Goal: Task Accomplishment & Management: Use online tool/utility

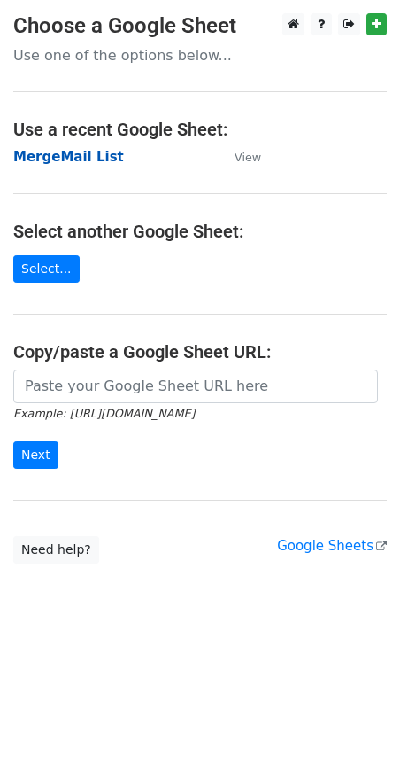
click at [91, 161] on strong "MergeMail List" at bounding box center [68, 157] width 111 height 16
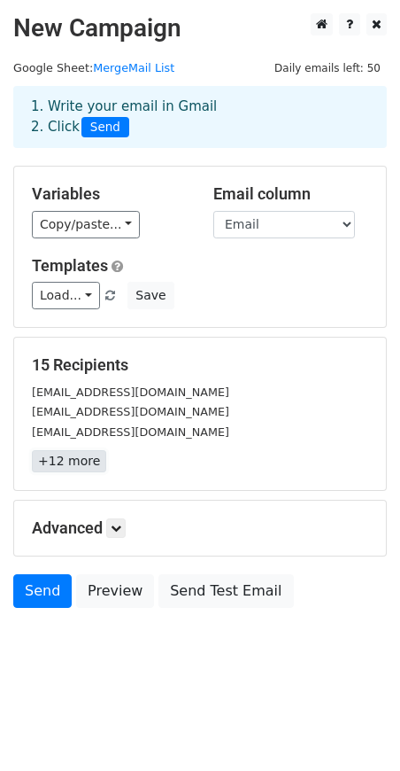
click at [87, 467] on link "+12 more" at bounding box center [69, 461] width 74 height 22
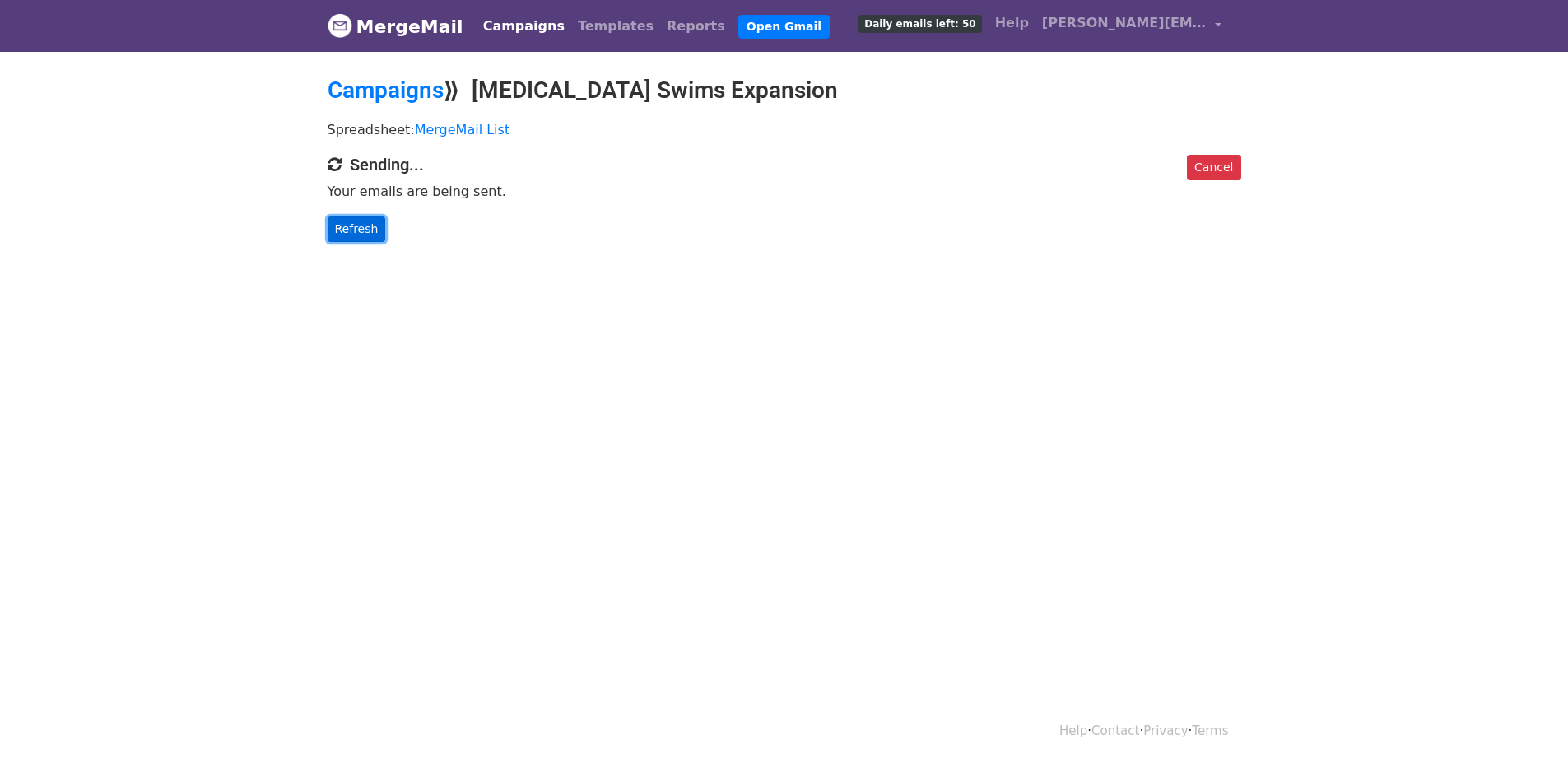
click at [348, 227] on link "Refresh" at bounding box center [357, 229] width 59 height 25
click at [343, 234] on link "Refresh" at bounding box center [357, 229] width 59 height 25
